Goal: Task Accomplishment & Management: Manage account settings

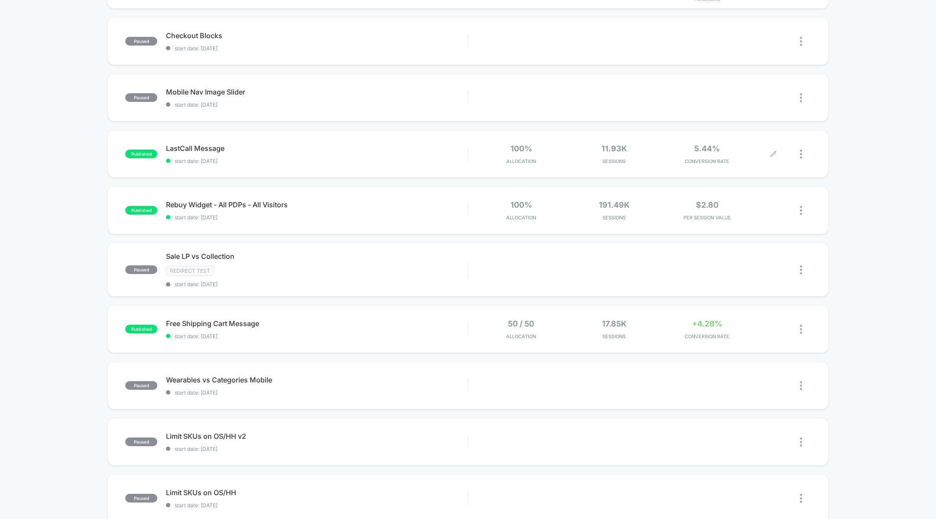
scroll to position [259, 0]
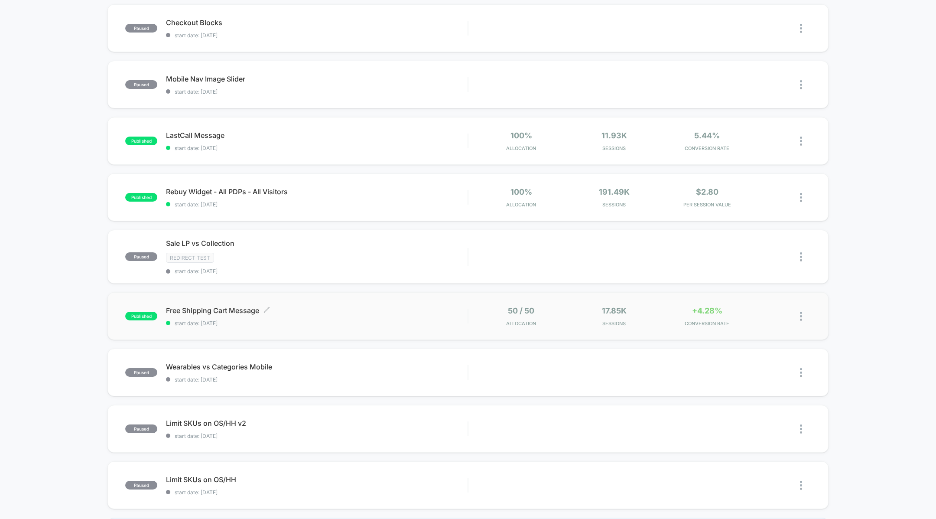
click at [404, 310] on span "Free Shipping Cart Message Click to edit experience details" at bounding box center [317, 310] width 302 height 9
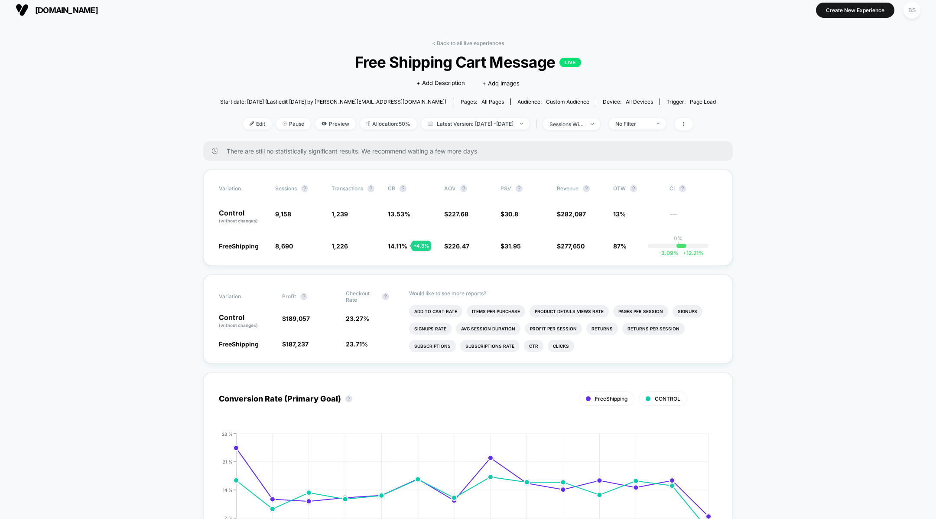
scroll to position [7, 0]
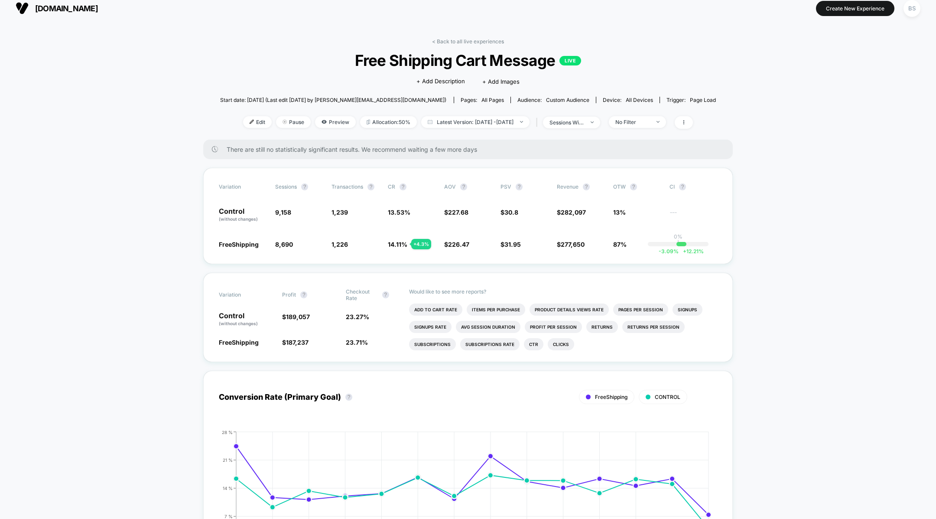
click at [453, 43] on link "< Back to all live experiences" at bounding box center [468, 41] width 72 height 7
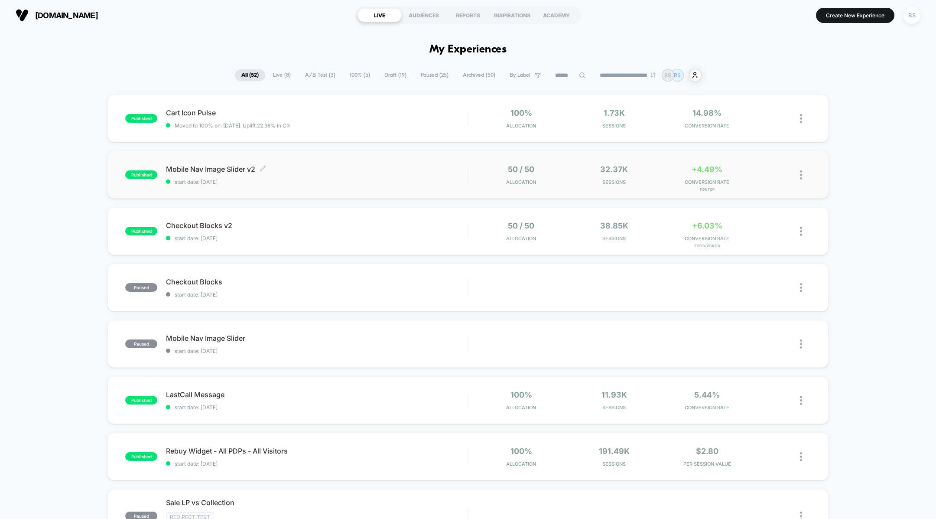
click at [371, 173] on span "Mobile Nav Image Slider v2 Click to edit experience details" at bounding box center [317, 169] width 302 height 9
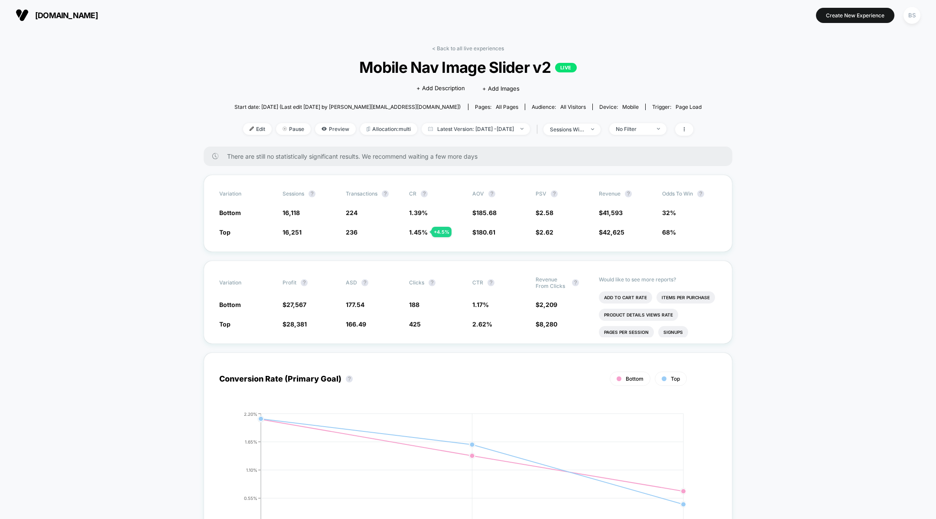
click at [443, 47] on link "< Back to all live experiences" at bounding box center [468, 48] width 72 height 7
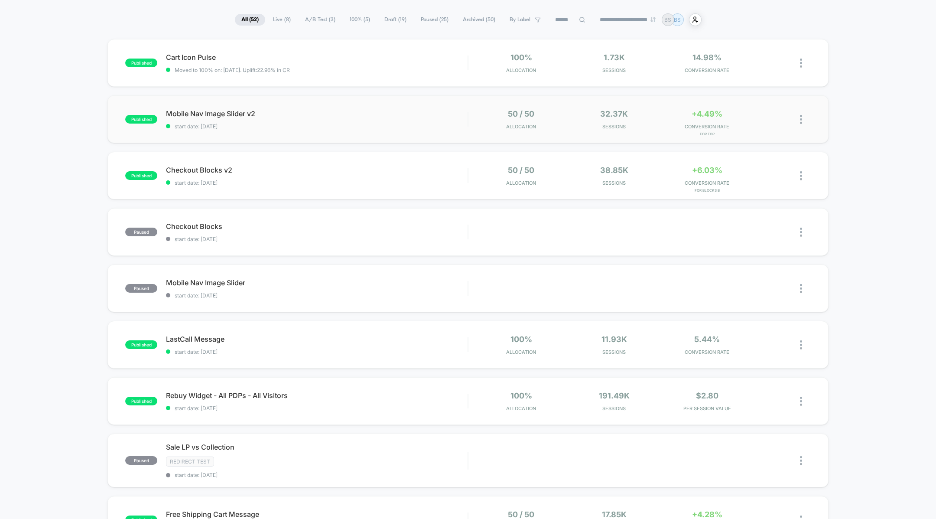
scroll to position [29, 0]
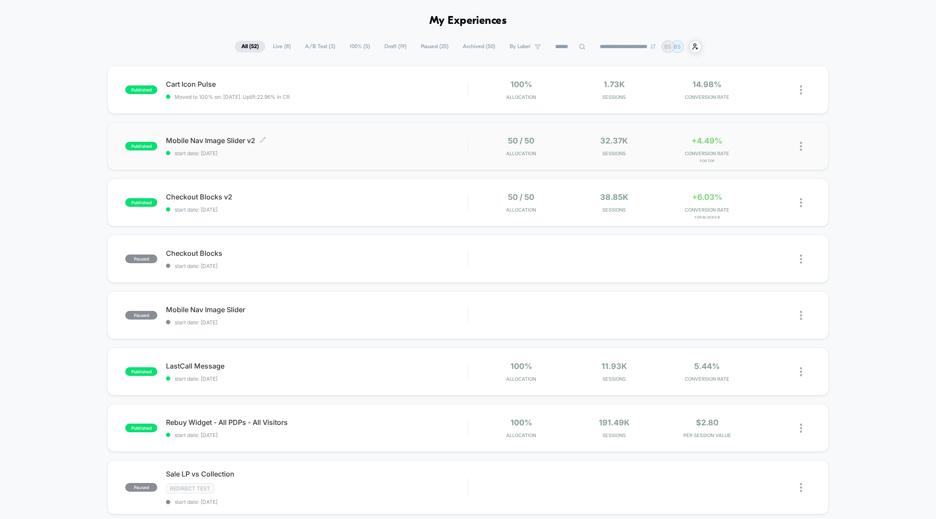
click at [412, 148] on div "Mobile Nav Image Slider v2 Click to edit experience details Click to edit exper…" at bounding box center [317, 146] width 302 height 20
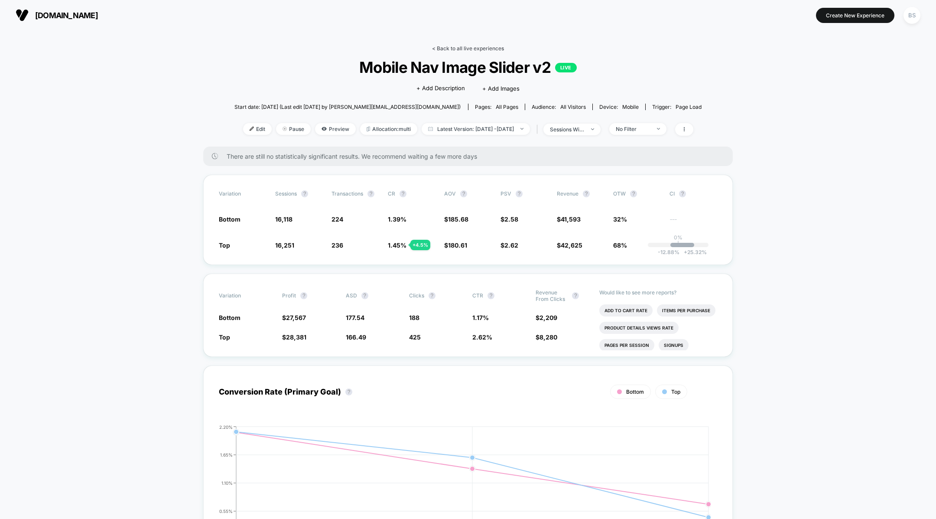
click at [453, 50] on link "< Back to all live experiences" at bounding box center [468, 48] width 72 height 7
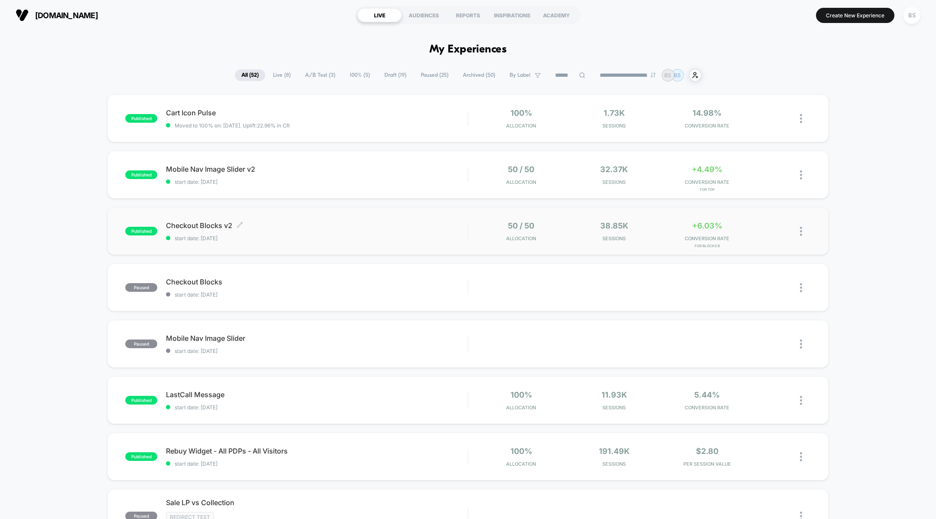
click at [394, 234] on div "Checkout Blocks v2 Click to edit experience details Click to edit experience de…" at bounding box center [317, 231] width 302 height 20
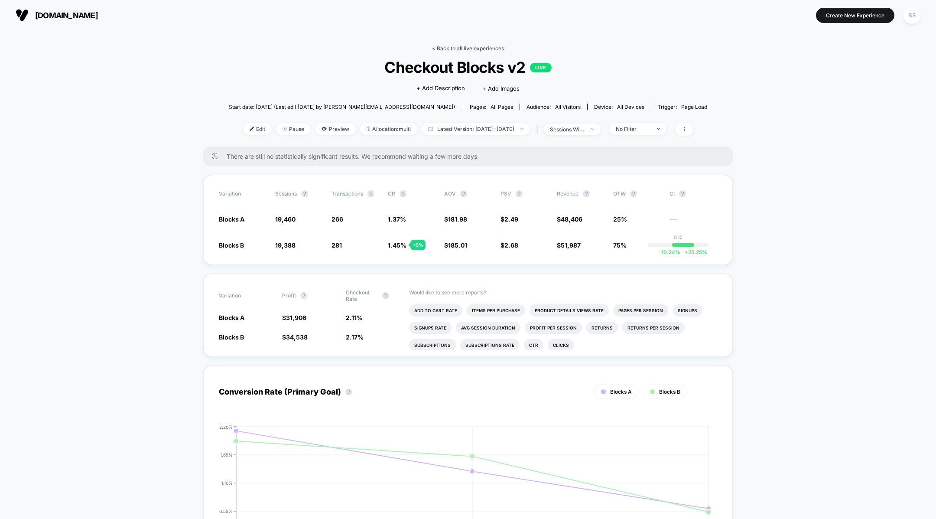
click at [455, 50] on link "< Back to all live experiences" at bounding box center [468, 48] width 72 height 7
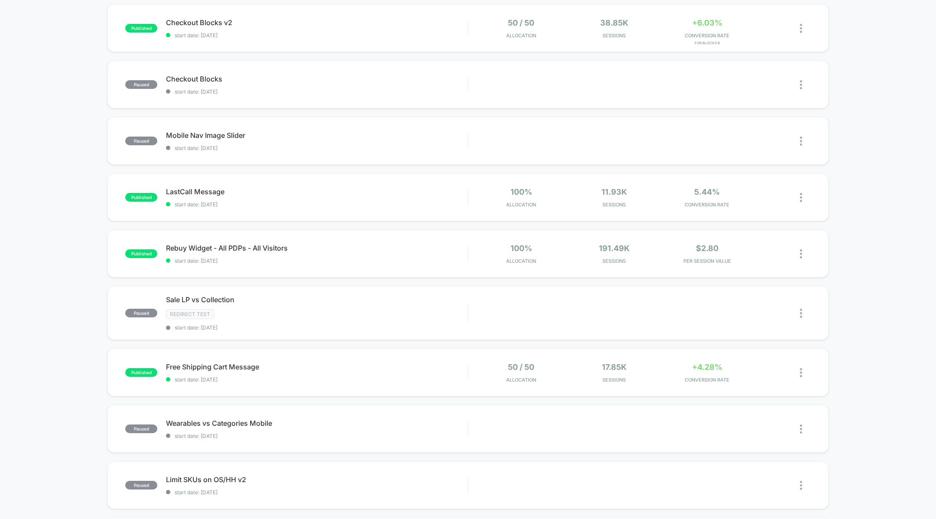
scroll to position [349, 0]
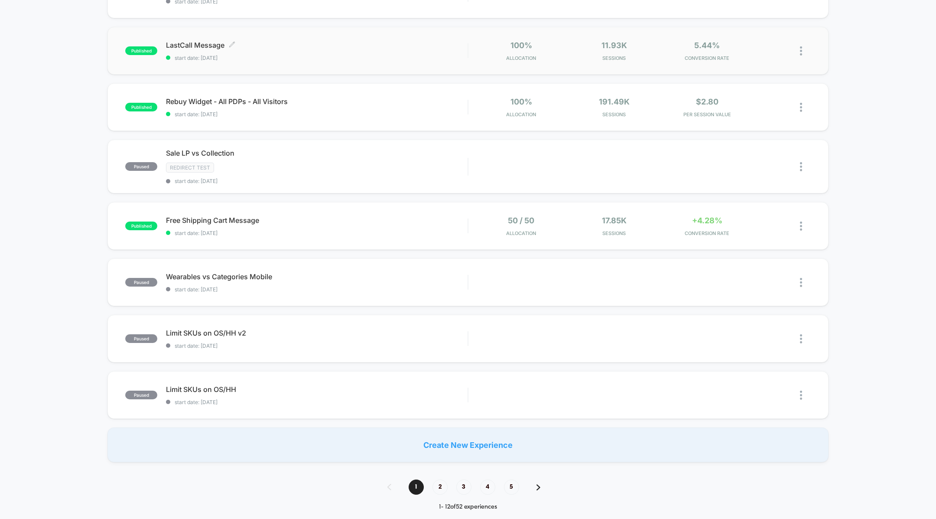
click at [355, 52] on div "LastCall Message Click to edit experience details Click to edit experience deta…" at bounding box center [317, 51] width 302 height 20
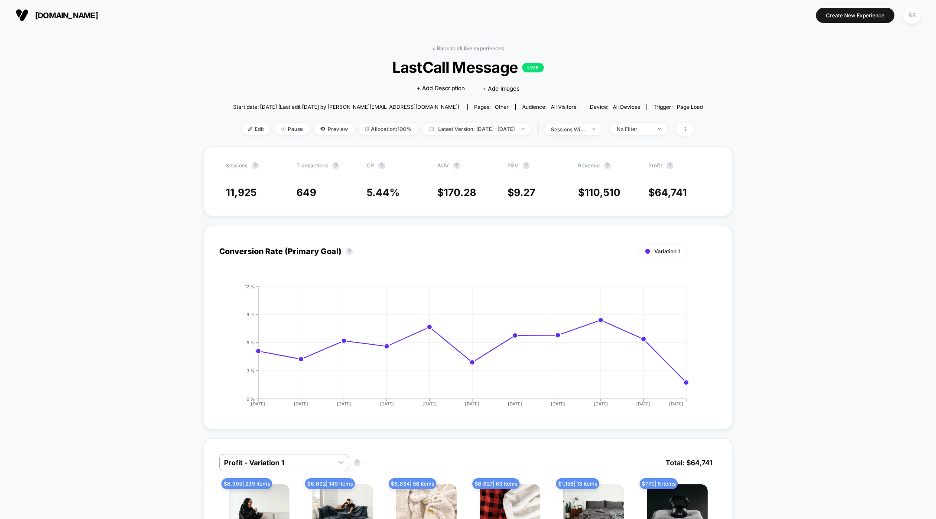
click at [435, 52] on div "< Back to all live experiences LastCall Message LIVE Click to edit experience d…" at bounding box center [468, 95] width 470 height 101
click at [439, 48] on link "< Back to all live experiences" at bounding box center [468, 48] width 72 height 7
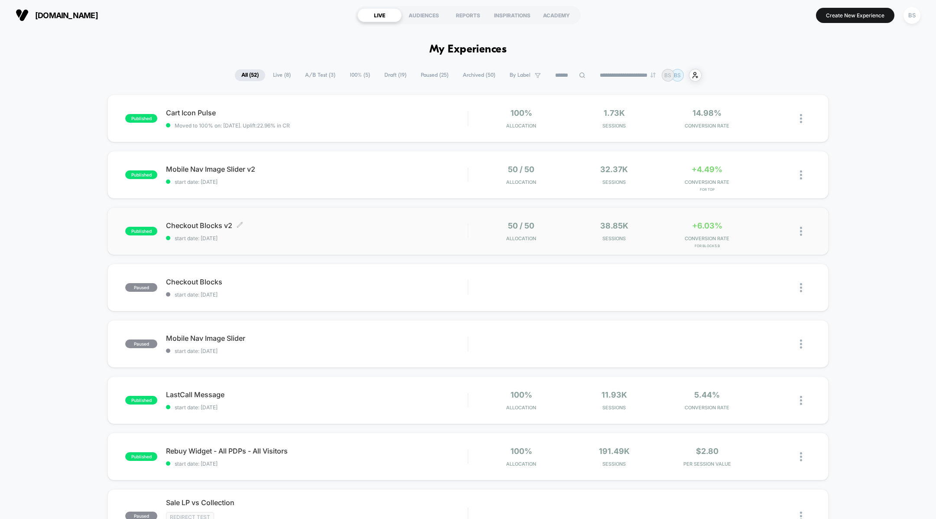
click at [437, 235] on span "start date: [DATE]" at bounding box center [317, 238] width 302 height 7
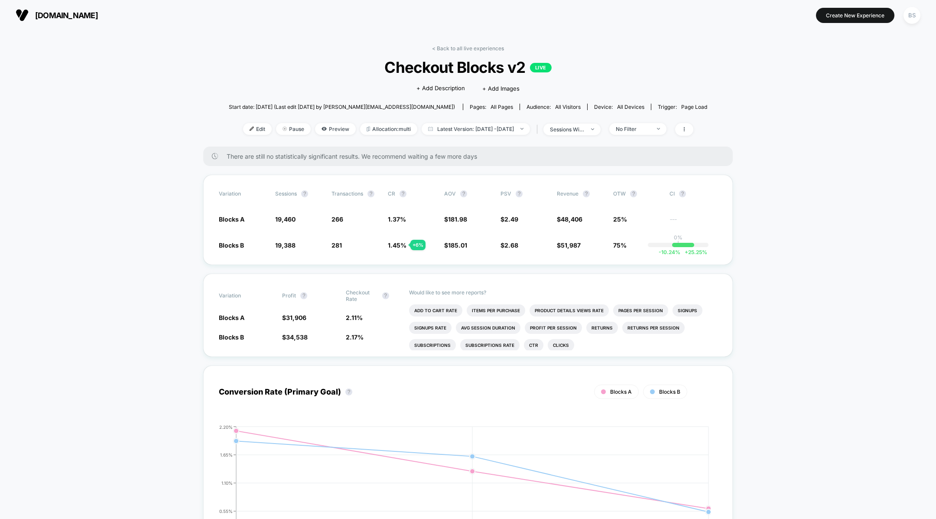
click at [459, 48] on link "< Back to all live experiences" at bounding box center [468, 48] width 72 height 7
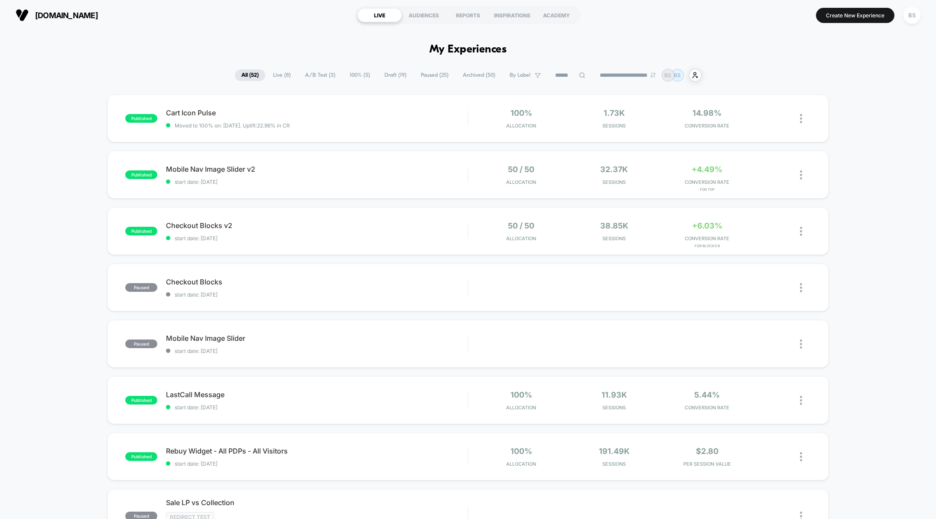
click at [274, 77] on span "Live ( 8 )" at bounding box center [282, 75] width 31 height 12
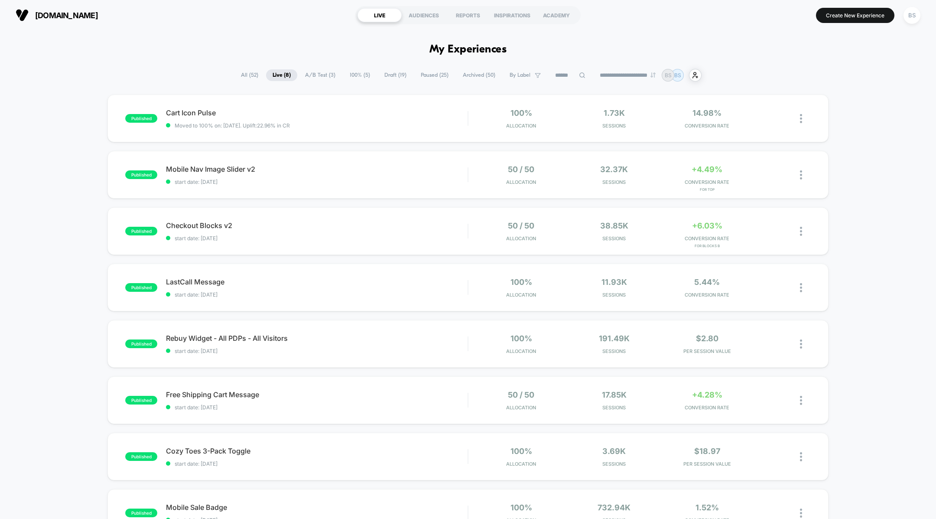
click at [321, 71] on span "A/B Test ( 3 )" at bounding box center [320, 75] width 43 height 12
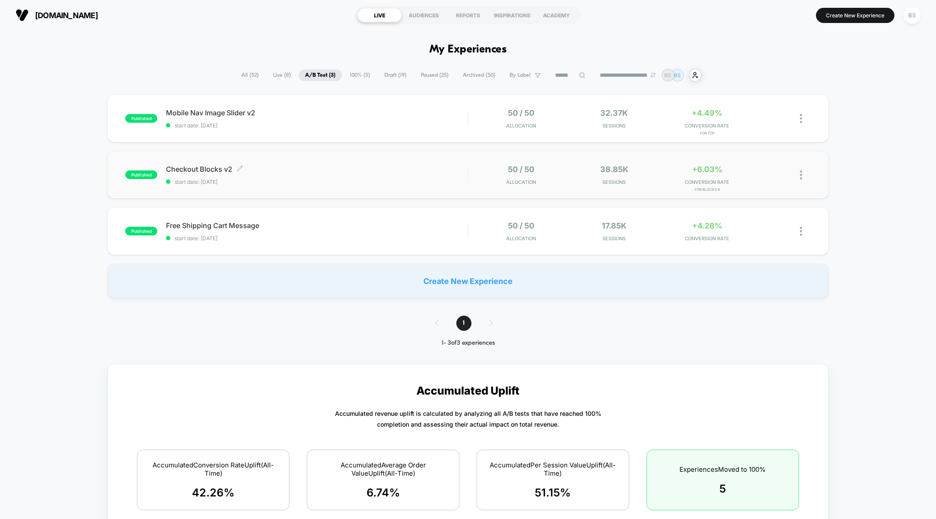
click at [368, 174] on div "Checkout Blocks v2 Click to edit experience details Click to edit experience de…" at bounding box center [317, 175] width 302 height 20
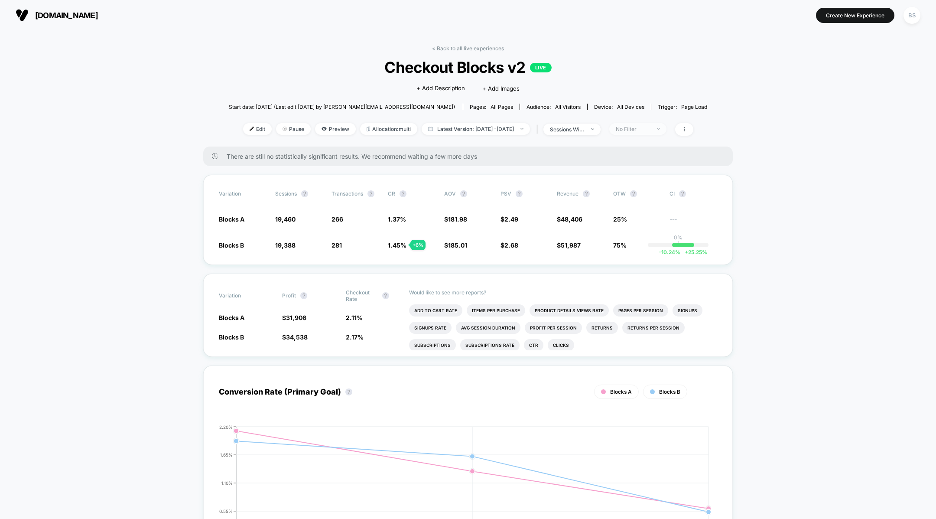
click at [665, 130] on span "No Filter" at bounding box center [638, 129] width 57 height 12
click at [638, 216] on span "New Visitors" at bounding box center [641, 213] width 36 height 7
click at [644, 276] on div "Mobile Visitors ? Desktop Visitors ? Returning Visitors ? New Visitors ? No Fil…" at bounding box center [649, 210] width 124 height 150
click at [644, 257] on button "Save" at bounding box center [648, 255] width 79 height 14
click at [652, 133] on span "New Visitors" at bounding box center [638, 129] width 57 height 12
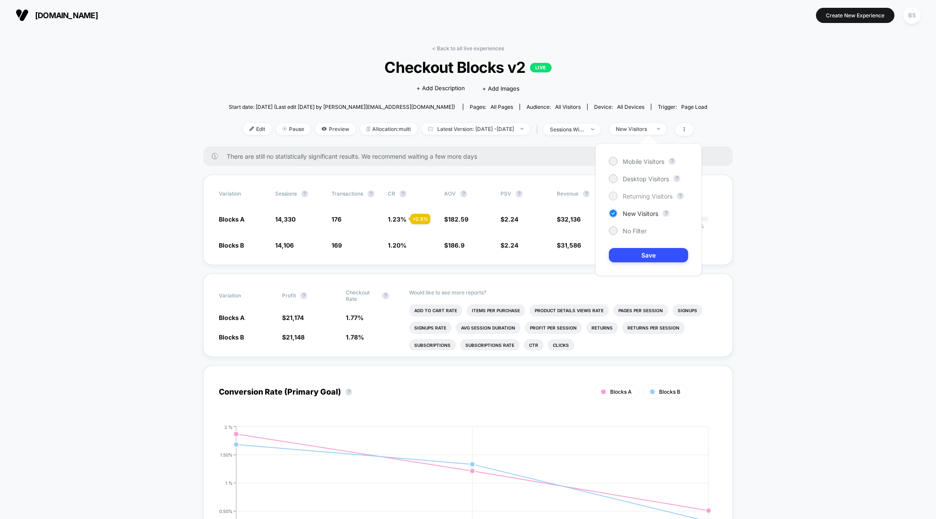
click at [648, 198] on span "Returning Visitors" at bounding box center [648, 195] width 50 height 7
click at [648, 252] on button "Save" at bounding box center [648, 255] width 79 height 14
